Goal: Task Accomplishment & Management: Manage account settings

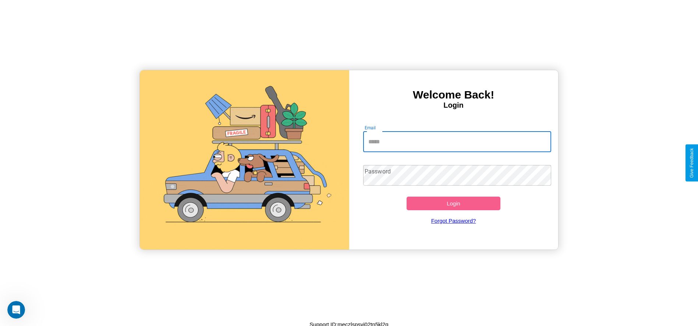
click at [457, 142] on input "Email" at bounding box center [457, 142] width 188 height 21
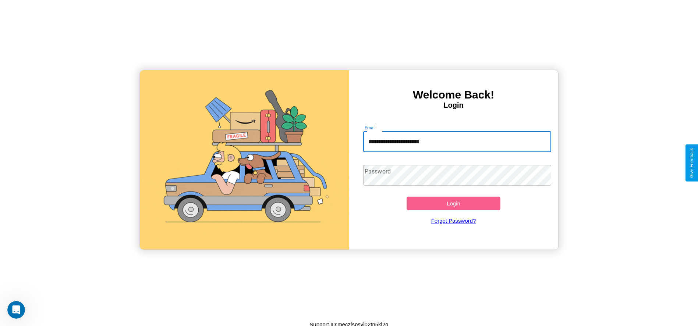
type input "**********"
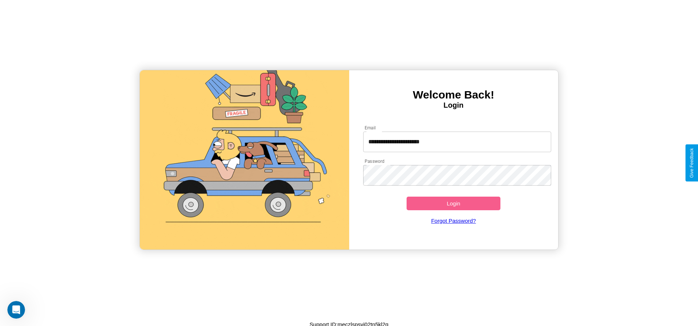
click at [453, 203] on button "Login" at bounding box center [453, 204] width 94 height 14
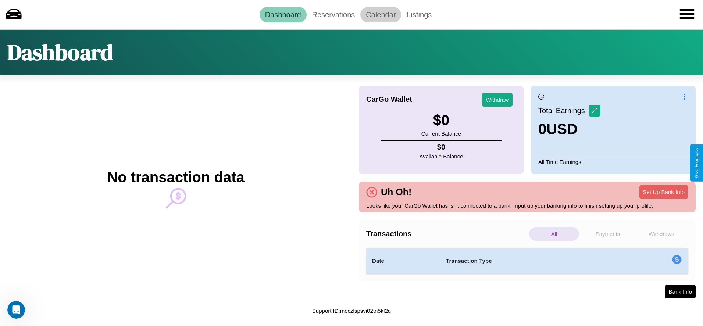
click at [381, 14] on link "Calendar" at bounding box center [380, 14] width 41 height 15
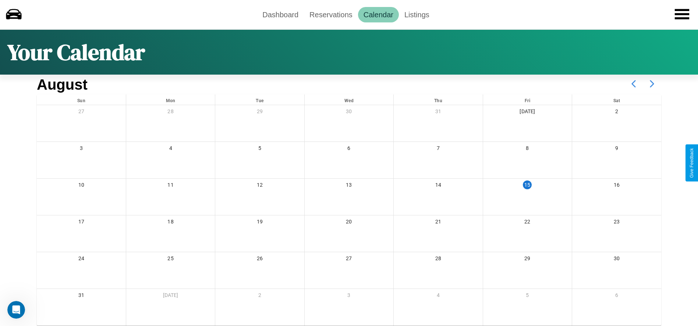
click at [652, 84] on icon at bounding box center [652, 84] width 18 height 18
click at [331, 14] on link "Reservations" at bounding box center [331, 14] width 54 height 15
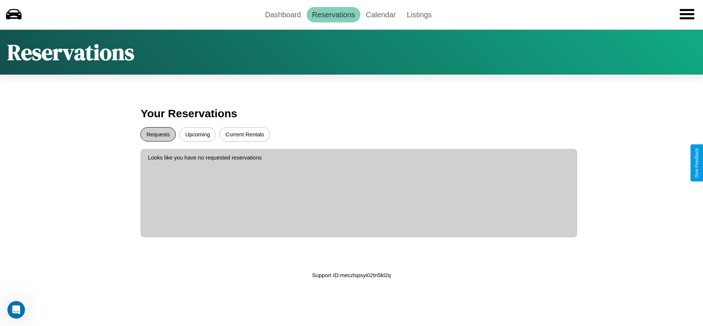
click at [158, 134] on button "Requests" at bounding box center [157, 134] width 35 height 14
click at [245, 134] on button "Current Rentals" at bounding box center [245, 134] width 50 height 14
click at [198, 134] on button "Upcoming" at bounding box center [197, 134] width 37 height 14
